Goal: Task Accomplishment & Management: Manage account settings

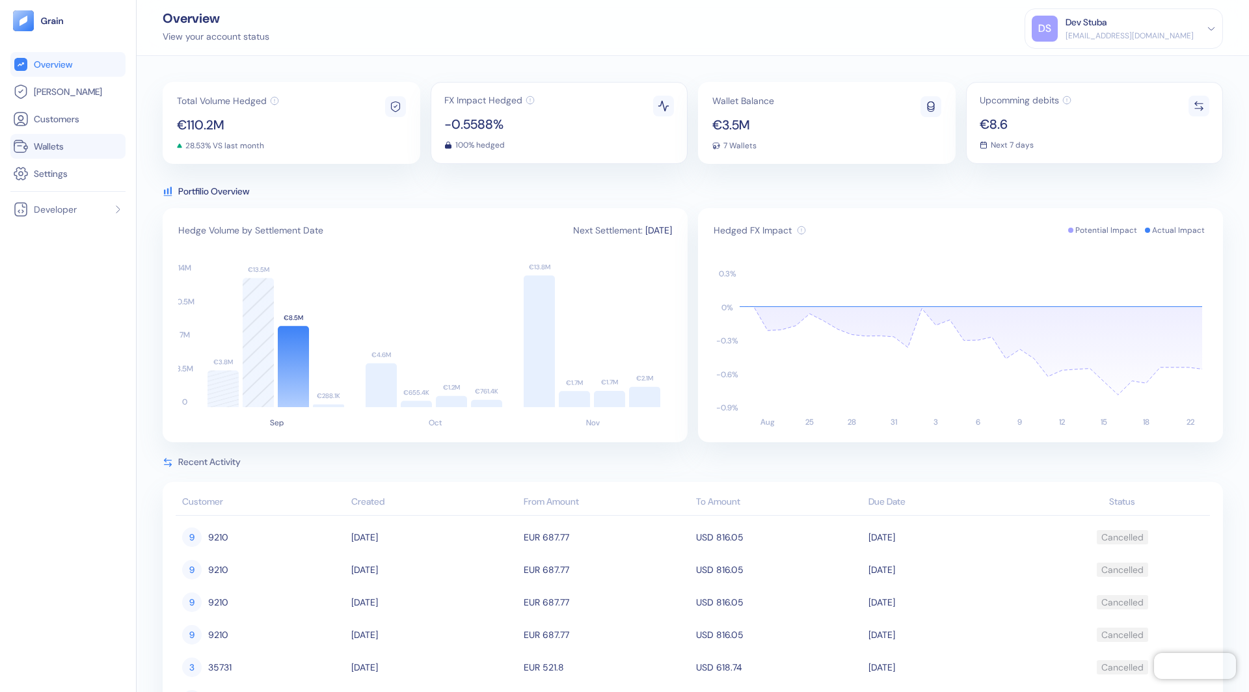
click at [65, 153] on li "Wallets" at bounding box center [67, 146] width 115 height 25
click at [60, 143] on span "Wallets" at bounding box center [49, 146] width 30 height 13
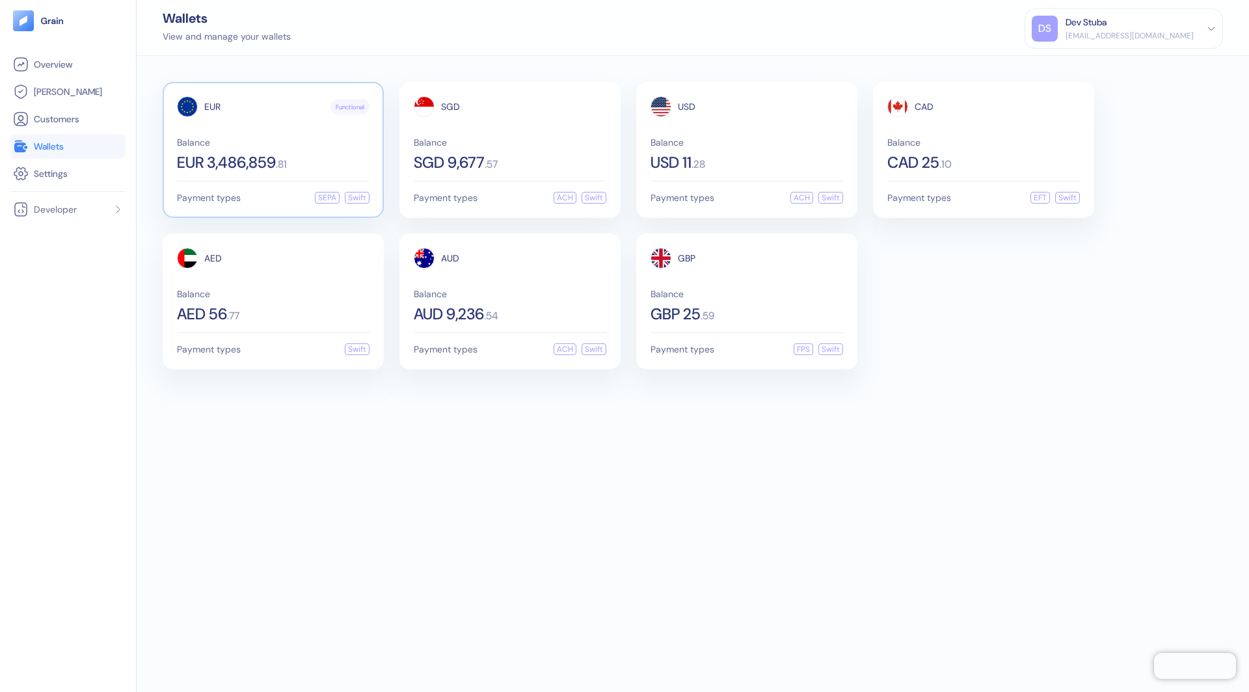
click at [287, 159] on span ". 81" at bounding box center [281, 164] width 11 height 10
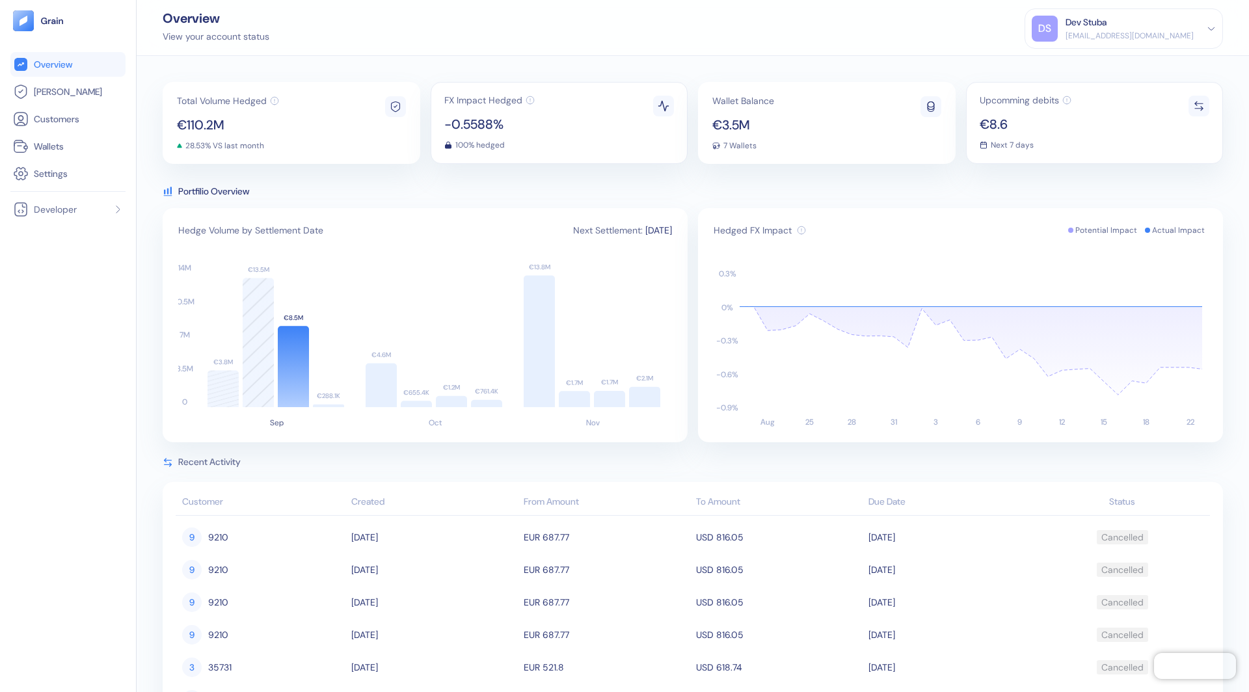
click at [1211, 24] on icon at bounding box center [1210, 28] width 9 height 9
click at [1084, 68] on div "Sign Out" at bounding box center [1066, 65] width 36 height 14
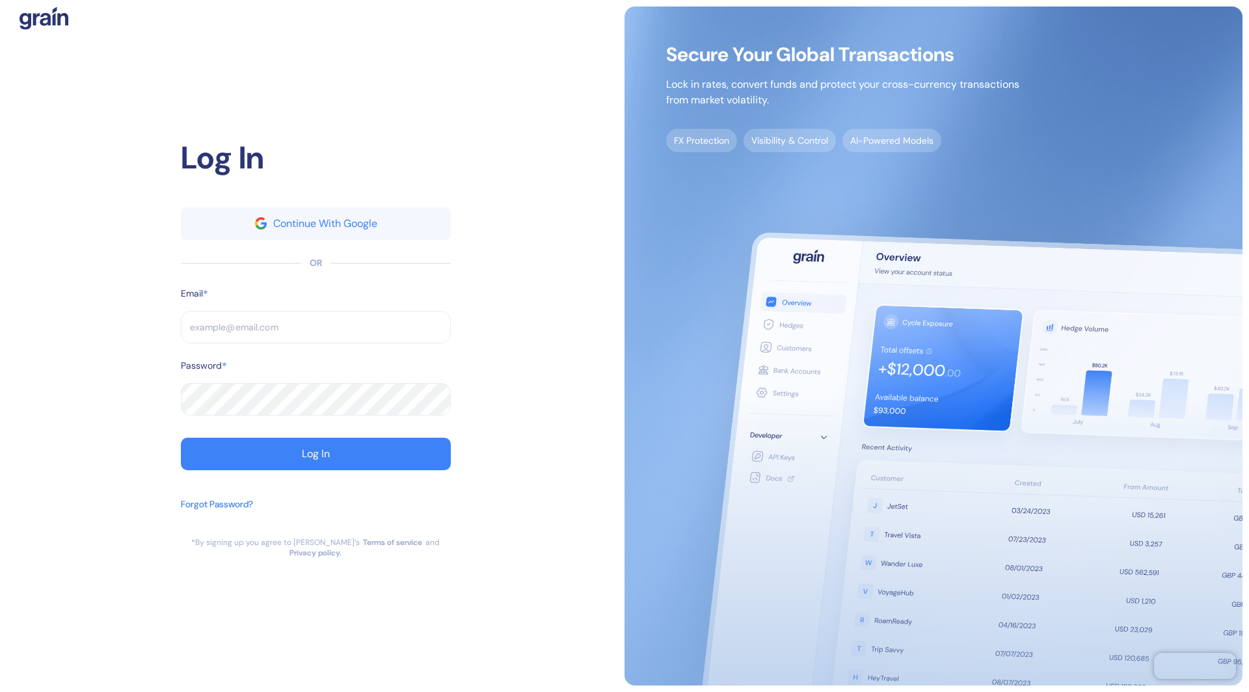
type input "[EMAIL_ADDRESS][DOMAIN_NAME]"
